Goal: Information Seeking & Learning: Learn about a topic

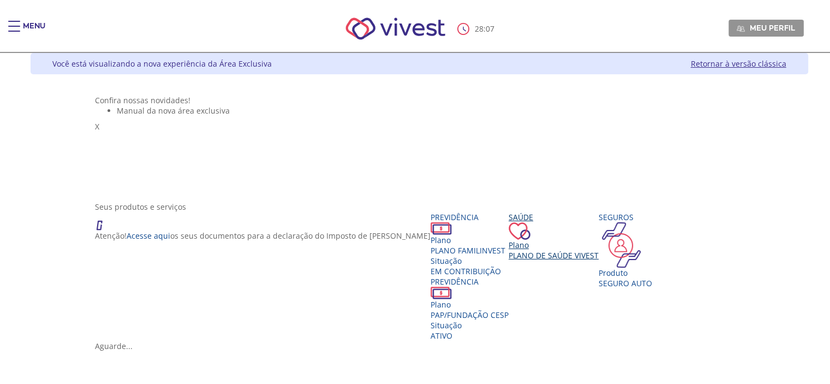
click at [599, 260] on span "Plano de Saúde VIVEST" at bounding box center [554, 255] width 90 height 10
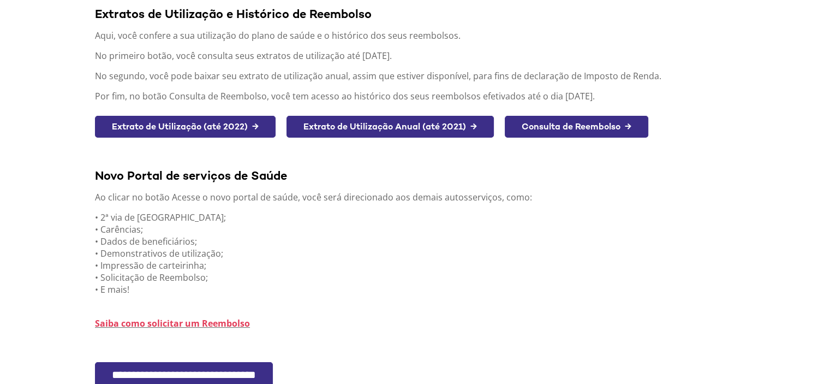
scroll to position [238, 0]
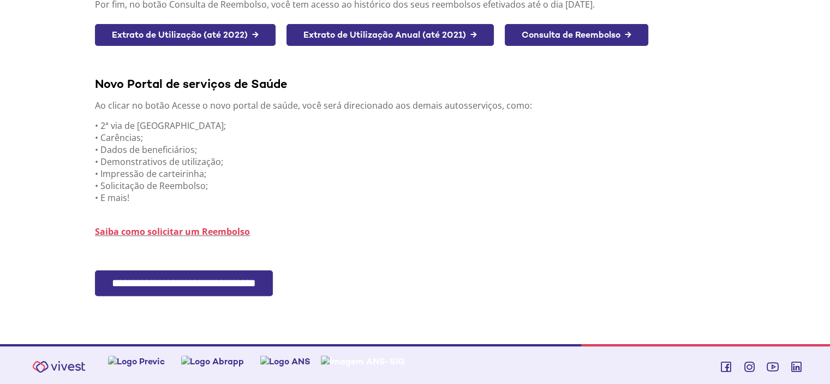
click at [247, 281] on input "**********" at bounding box center [184, 283] width 178 height 26
